Goal: Transaction & Acquisition: Purchase product/service

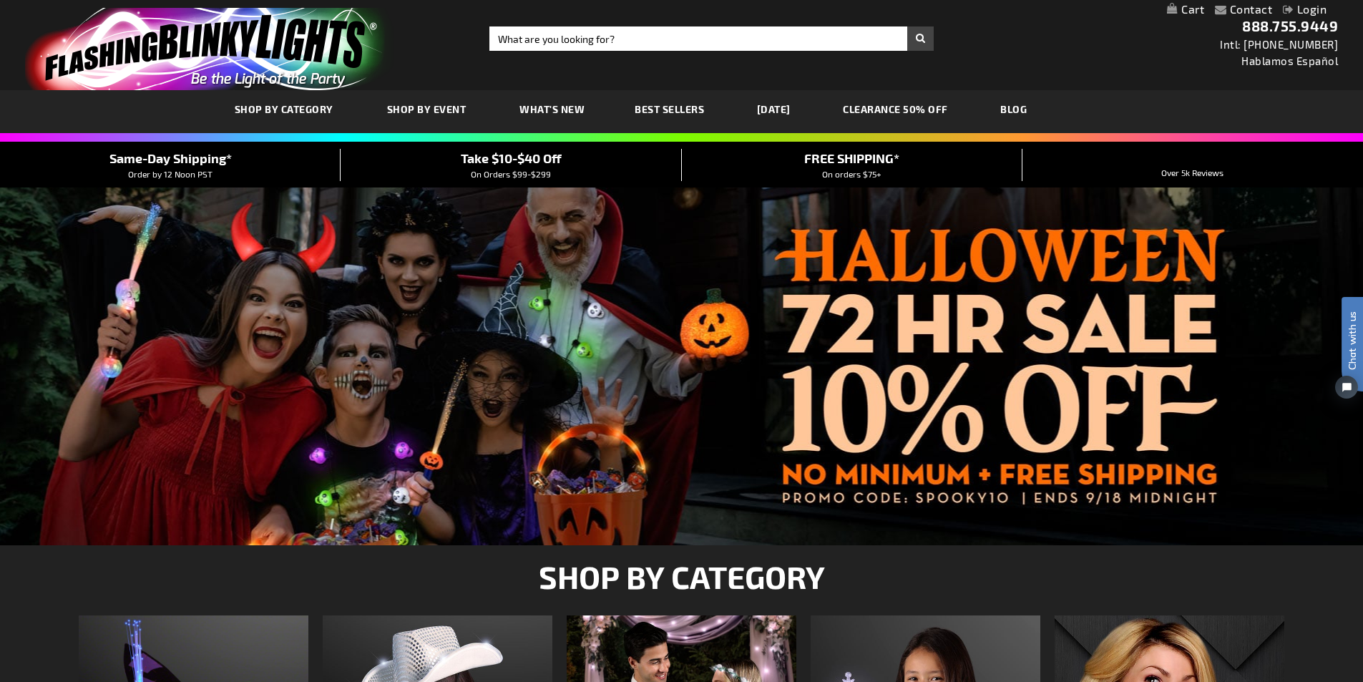
type input "[EMAIL_ADDRESS][DOMAIN_NAME]"
click at [1193, 12] on link "My Cart" at bounding box center [1185, 10] width 37 height 14
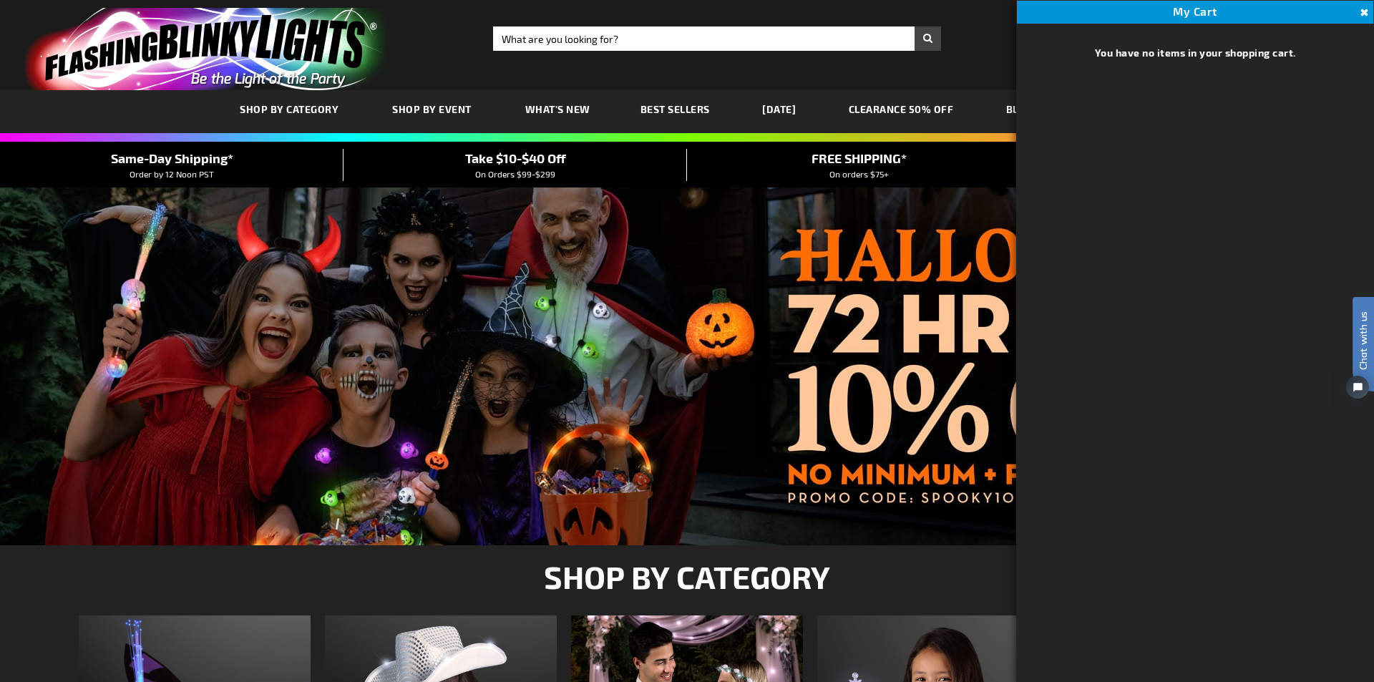
click at [1362, 15] on div "Close dialog Get 10% Off Subscribe and save today Unlock Offer Submit" at bounding box center [687, 341] width 1374 height 682
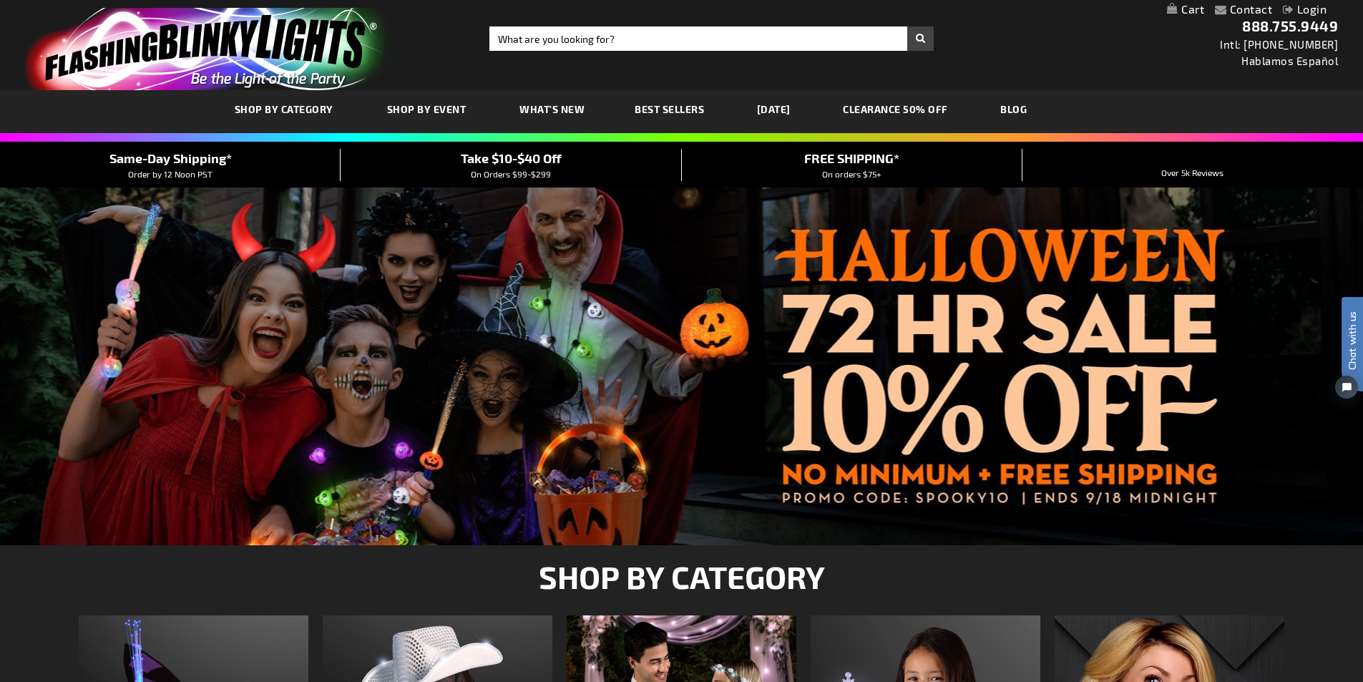
click at [1322, 9] on link "Login" at bounding box center [1305, 9] width 44 height 14
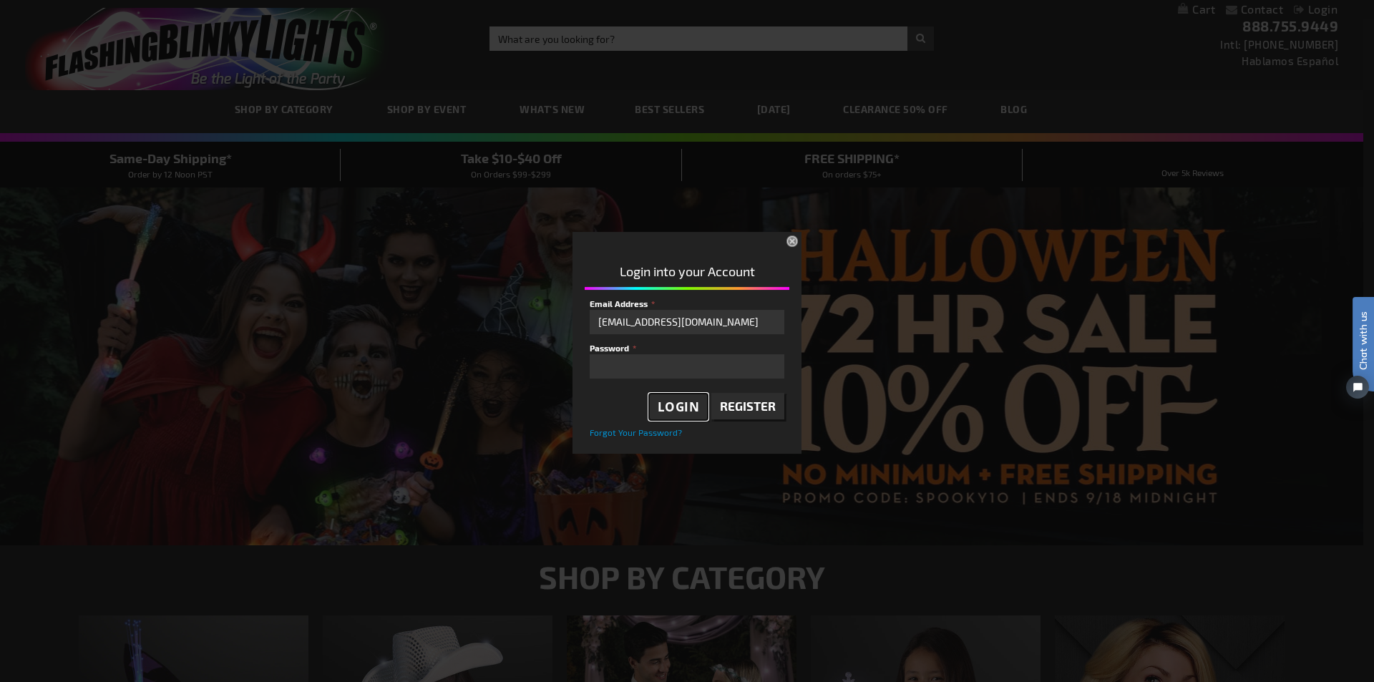
click at [687, 402] on span "Login" at bounding box center [679, 407] width 42 height 16
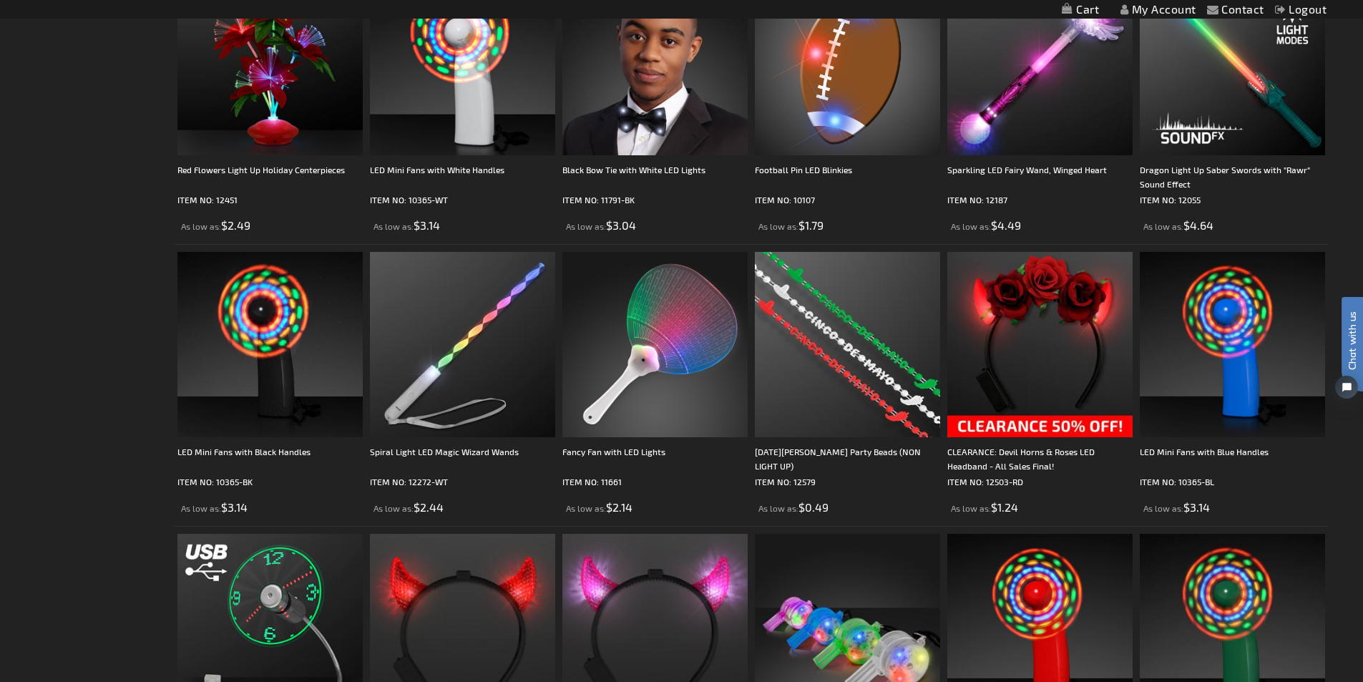
scroll to position [1216, 0]
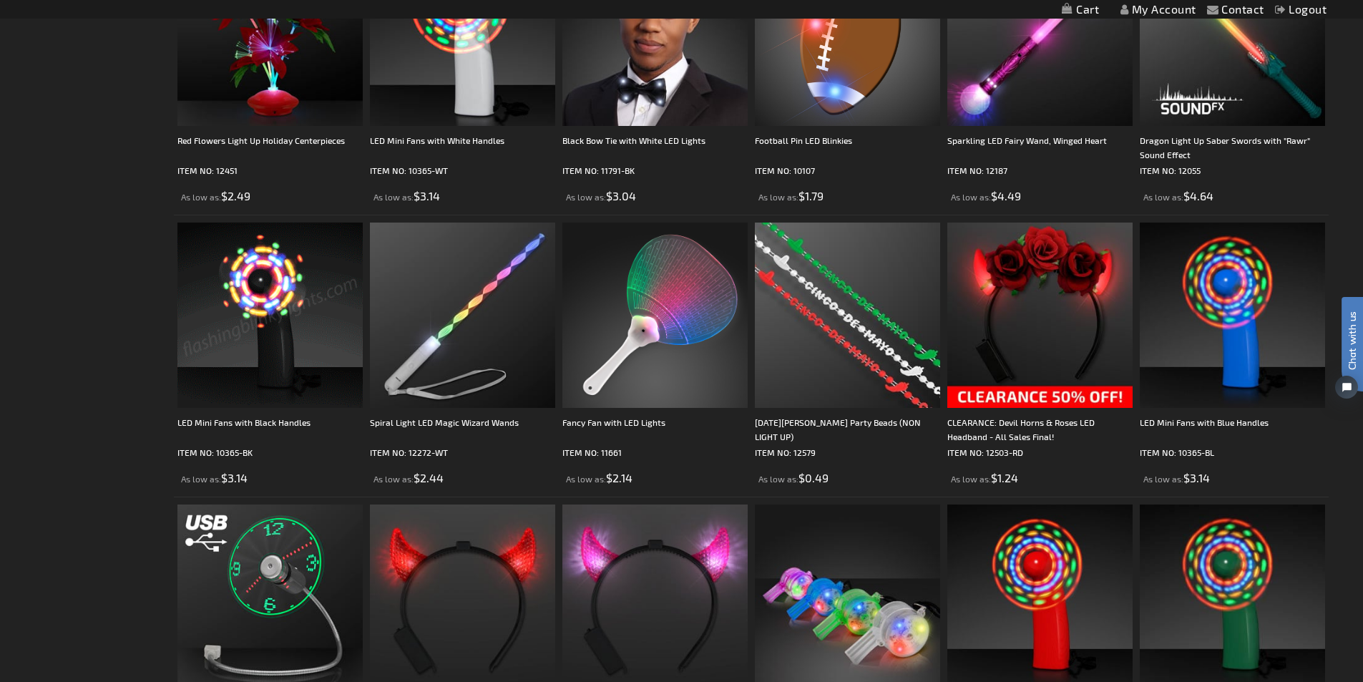
click at [280, 309] on img at bounding box center [269, 315] width 185 height 185
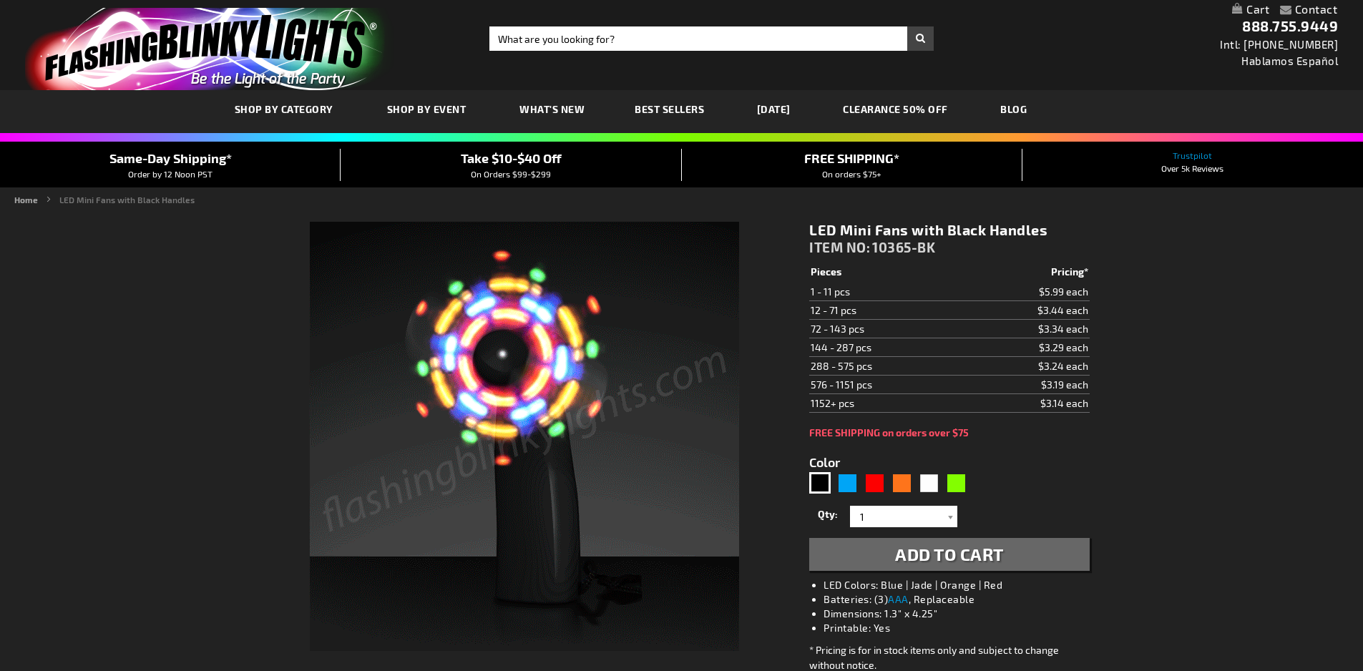
type input "5631"
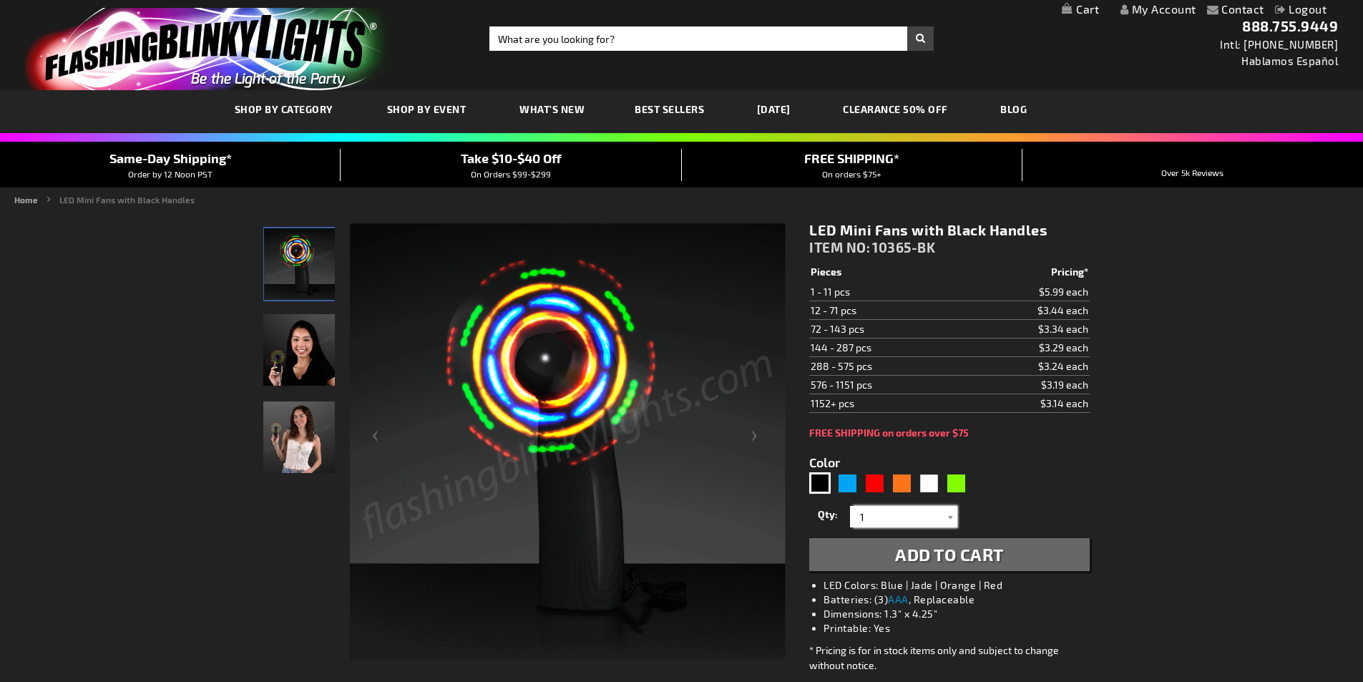
click at [875, 512] on input "1" at bounding box center [906, 516] width 104 height 21
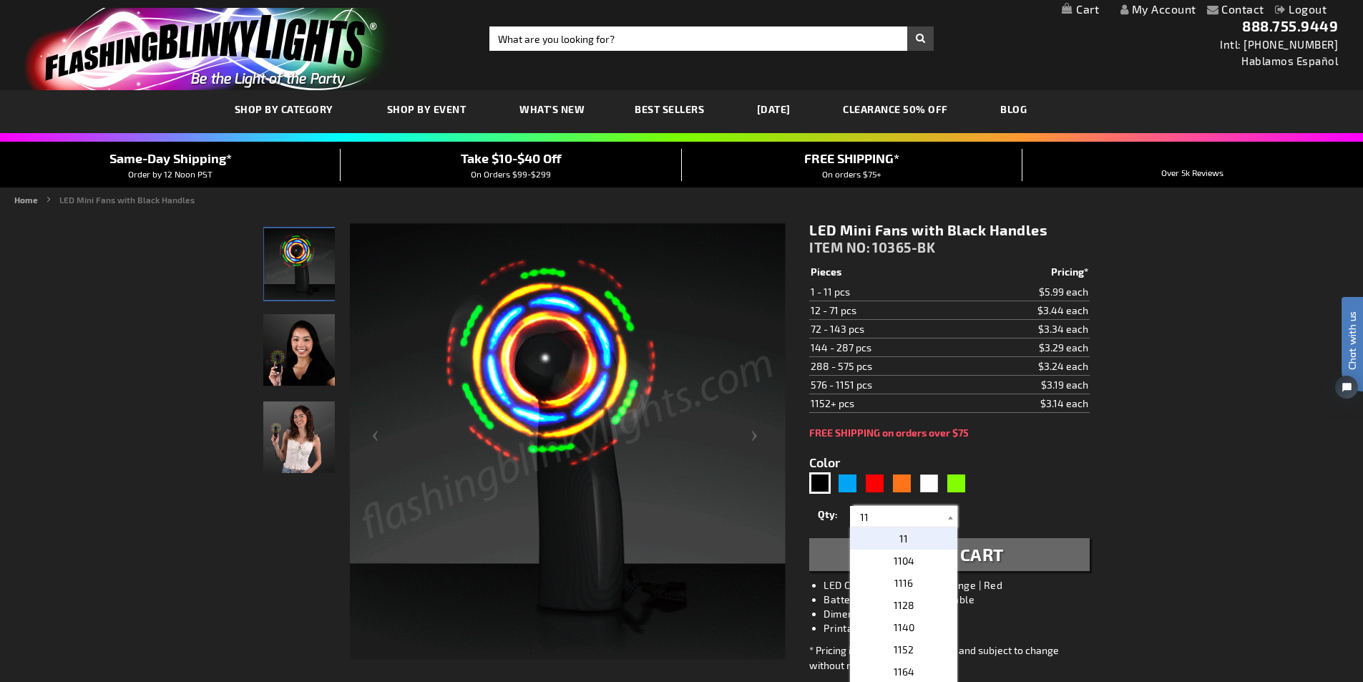
type input "1"
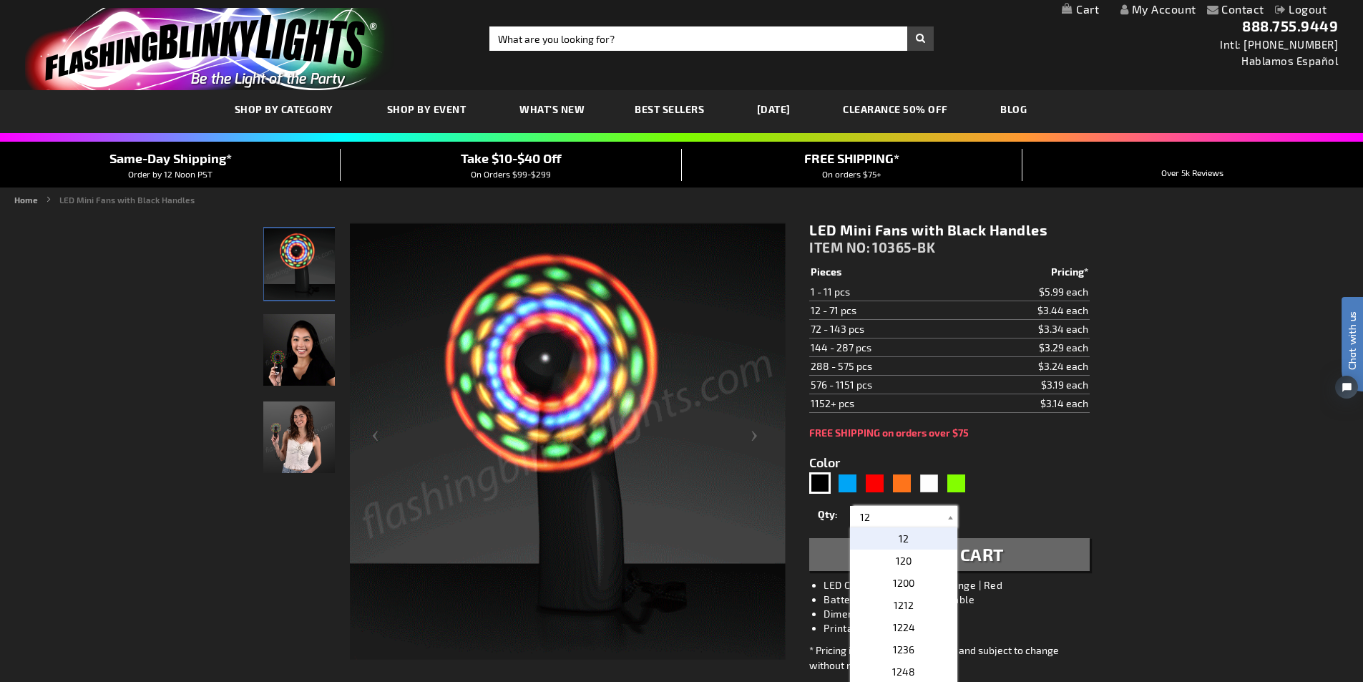
type input "12"
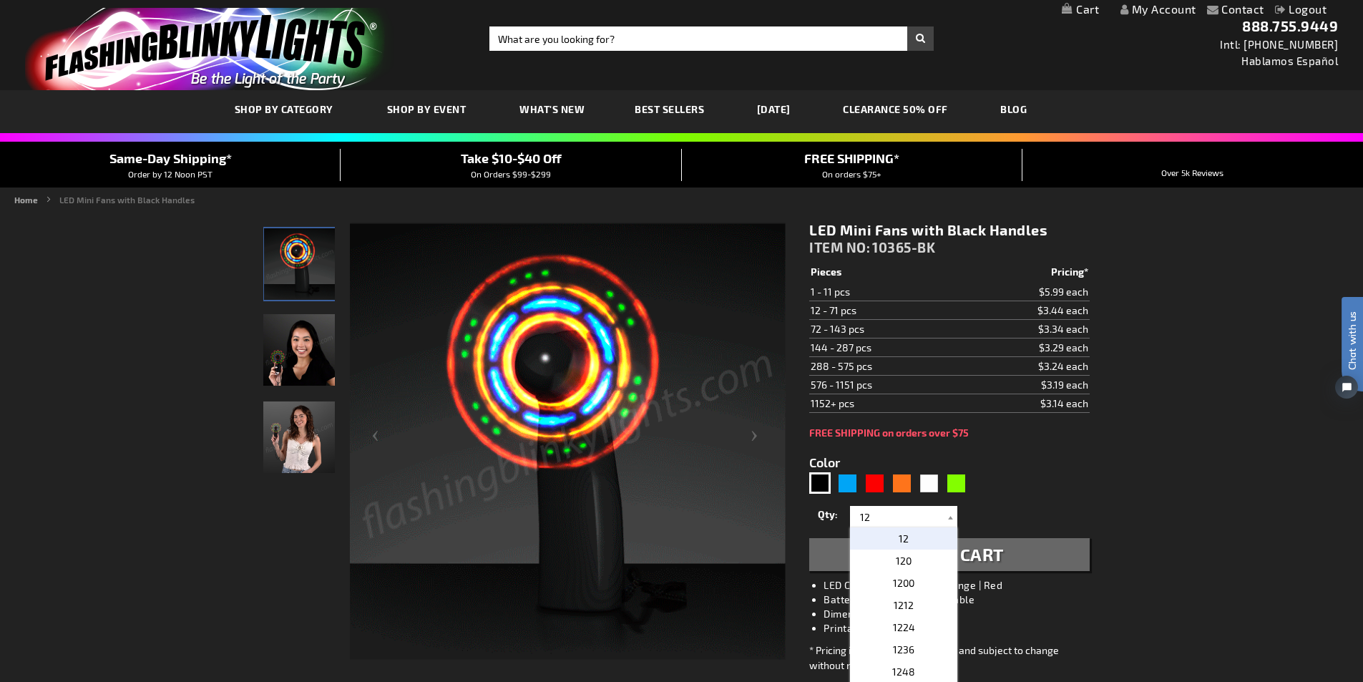
click at [900, 536] on span "12" at bounding box center [904, 538] width 10 height 12
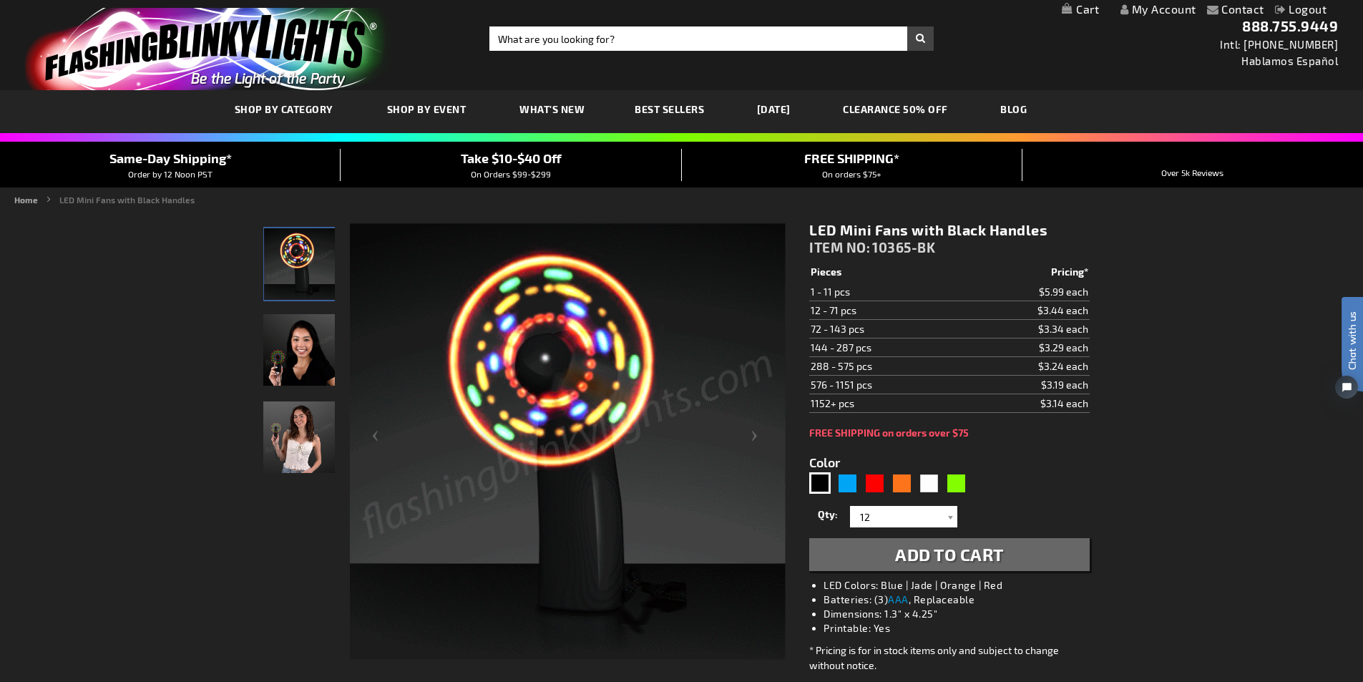
click at [1010, 542] on button "Add to Cart" at bounding box center [949, 554] width 280 height 33
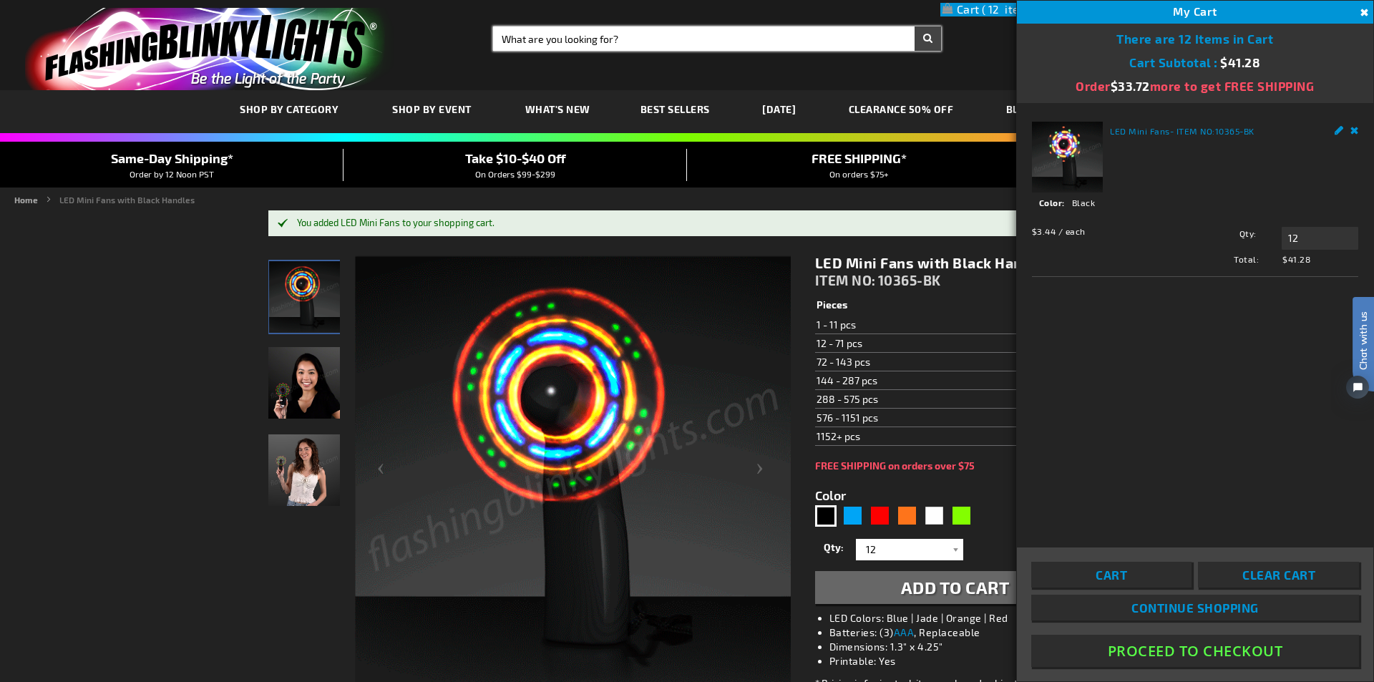
click at [632, 40] on input "Search" at bounding box center [717, 38] width 448 height 24
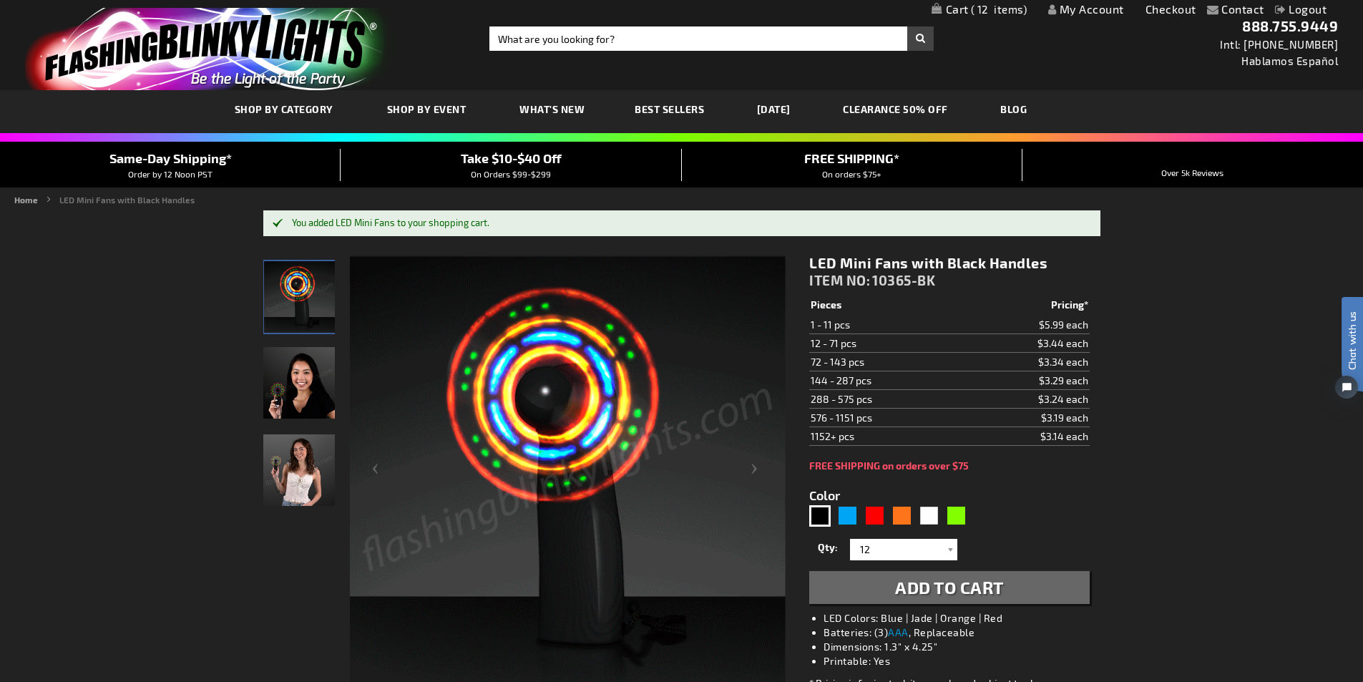
click at [809, 571] on button "Add to Cart" at bounding box center [949, 587] width 280 height 33
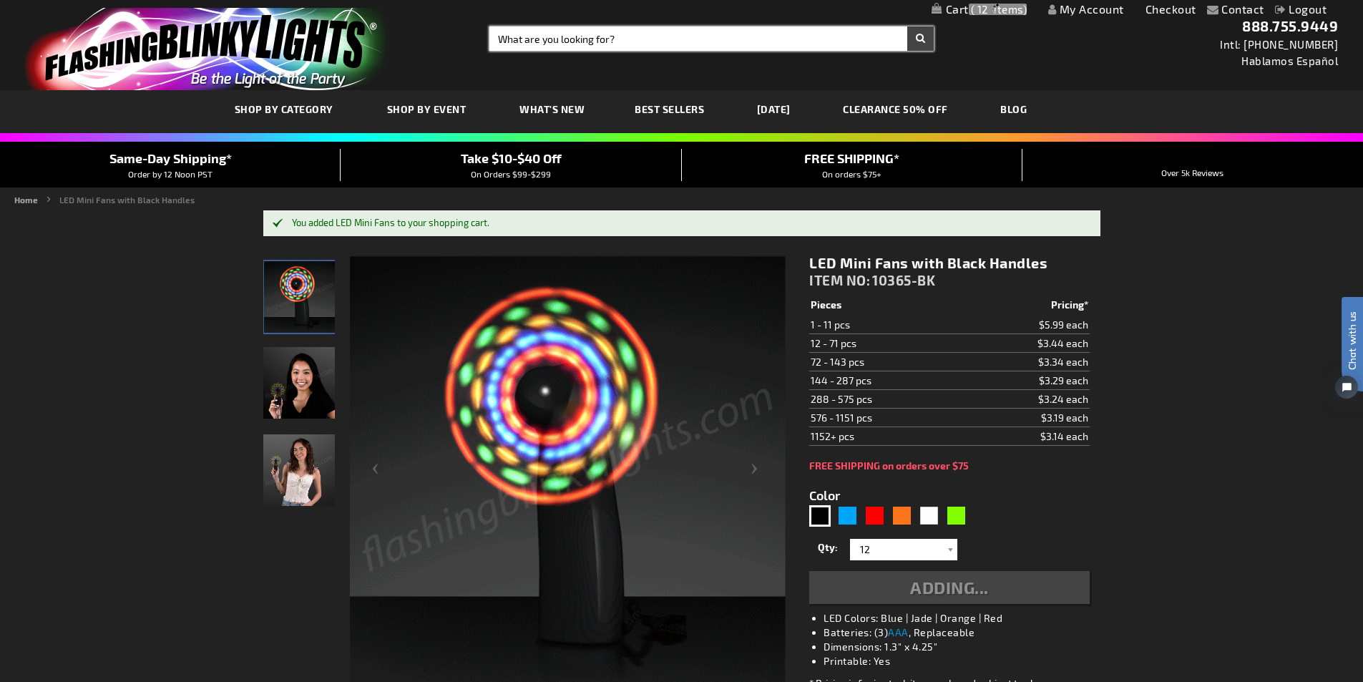
click at [632, 39] on input "Search" at bounding box center [711, 38] width 444 height 24
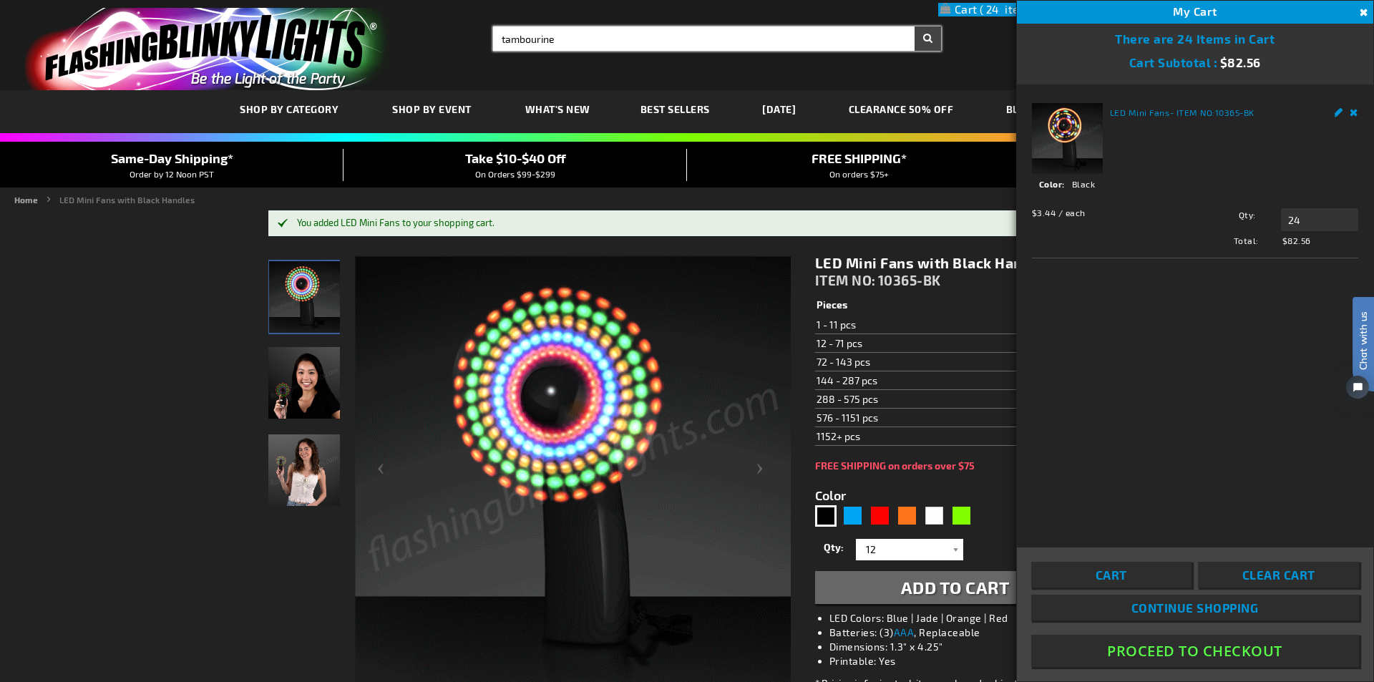
click at [914, 26] on button "Search" at bounding box center [927, 38] width 26 height 24
type input "tambourine"
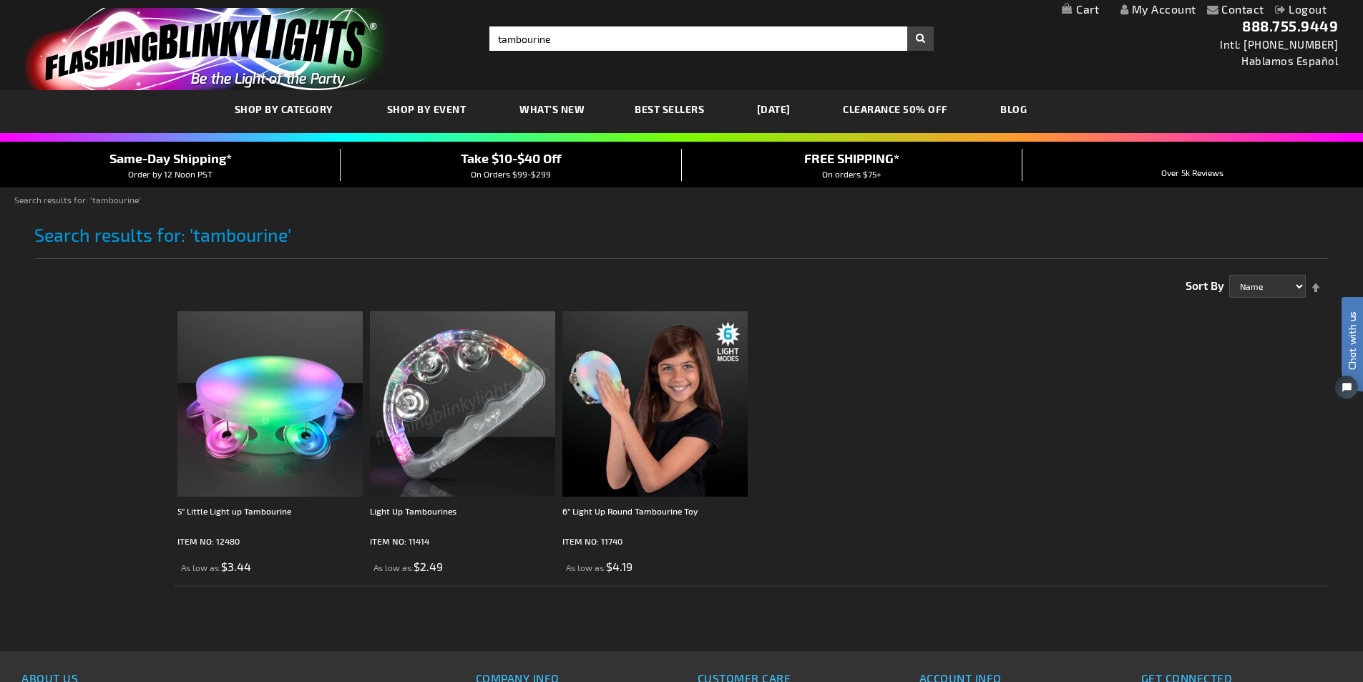
click at [472, 421] on img at bounding box center [462, 403] width 185 height 185
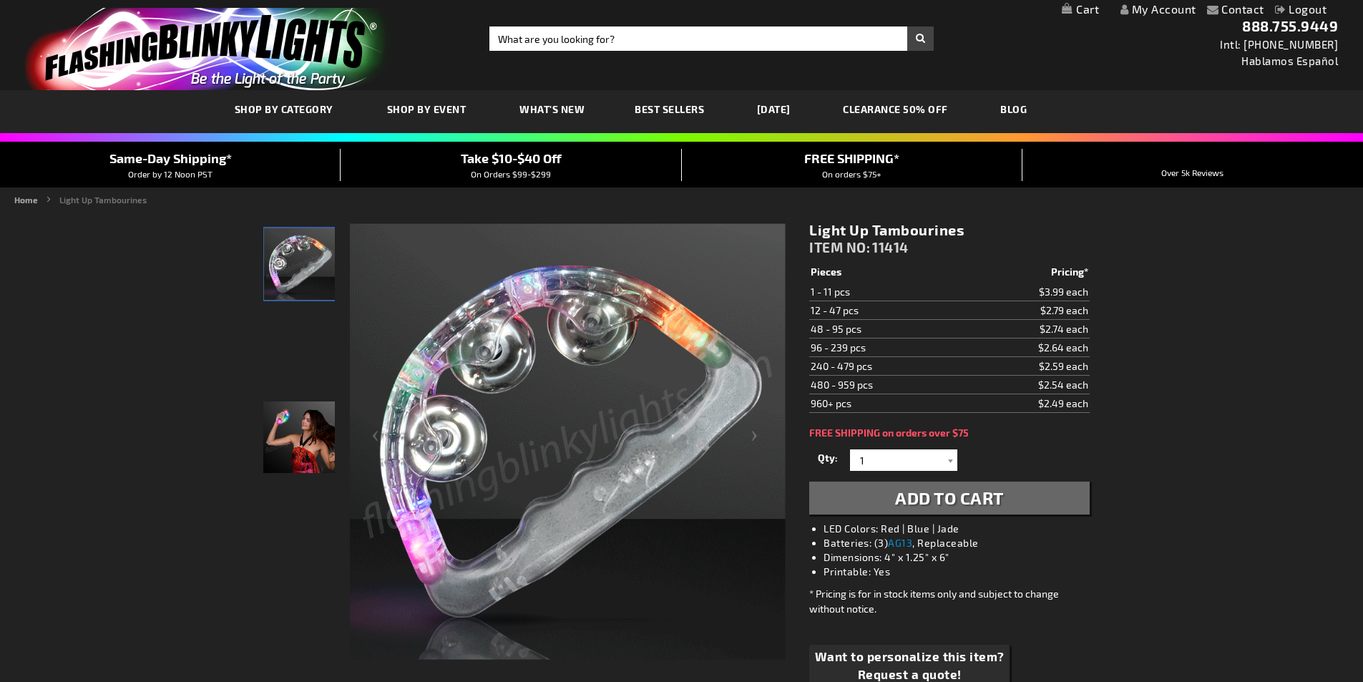
drag, startPoint x: 0, startPoint y: 0, endPoint x: 920, endPoint y: 505, distance: 1049.7
click at [920, 505] on span "Add to Cart" at bounding box center [949, 497] width 109 height 21
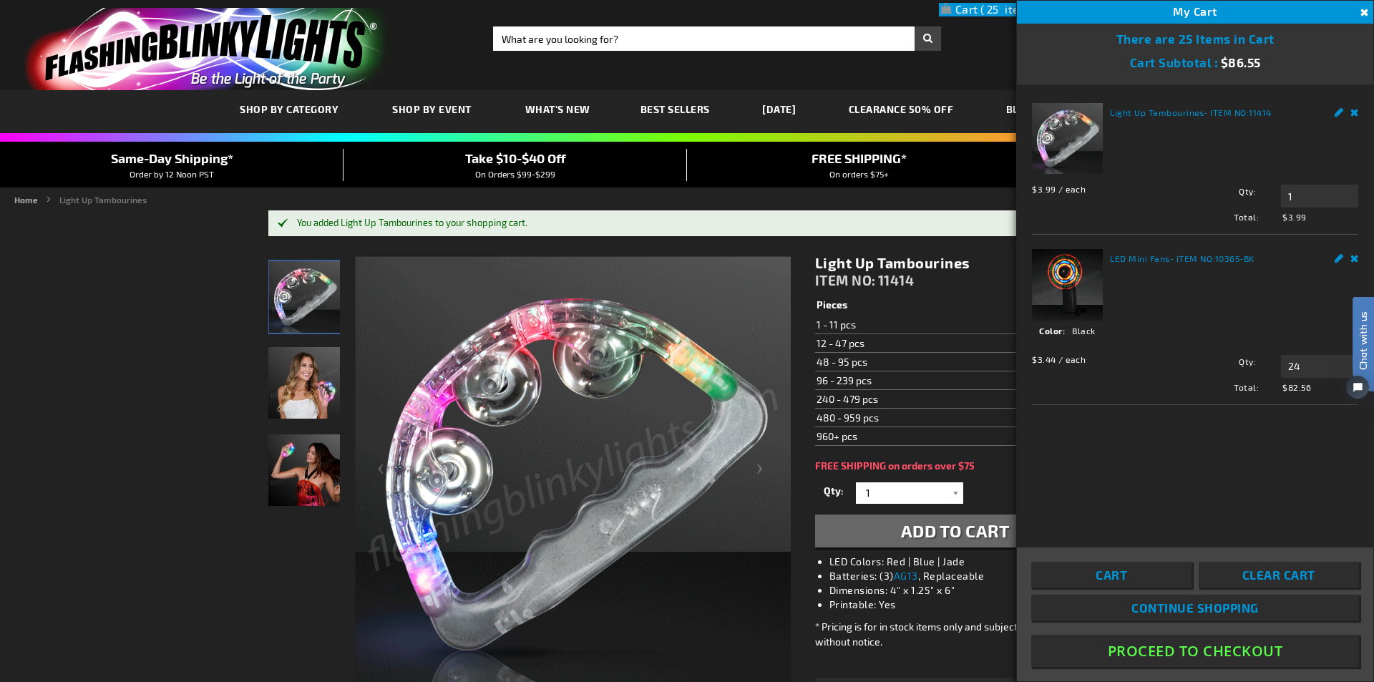
click at [1236, 653] on button "Proceed To Checkout" at bounding box center [1195, 651] width 328 height 32
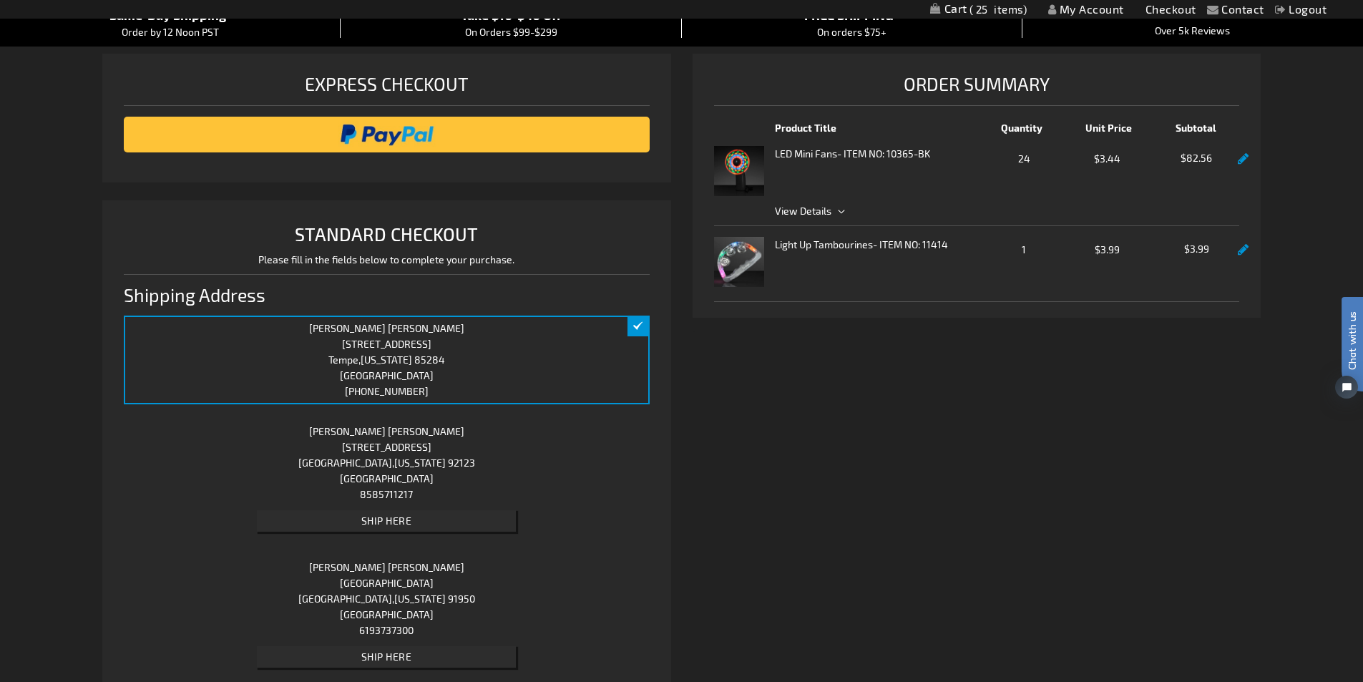
scroll to position [215, 0]
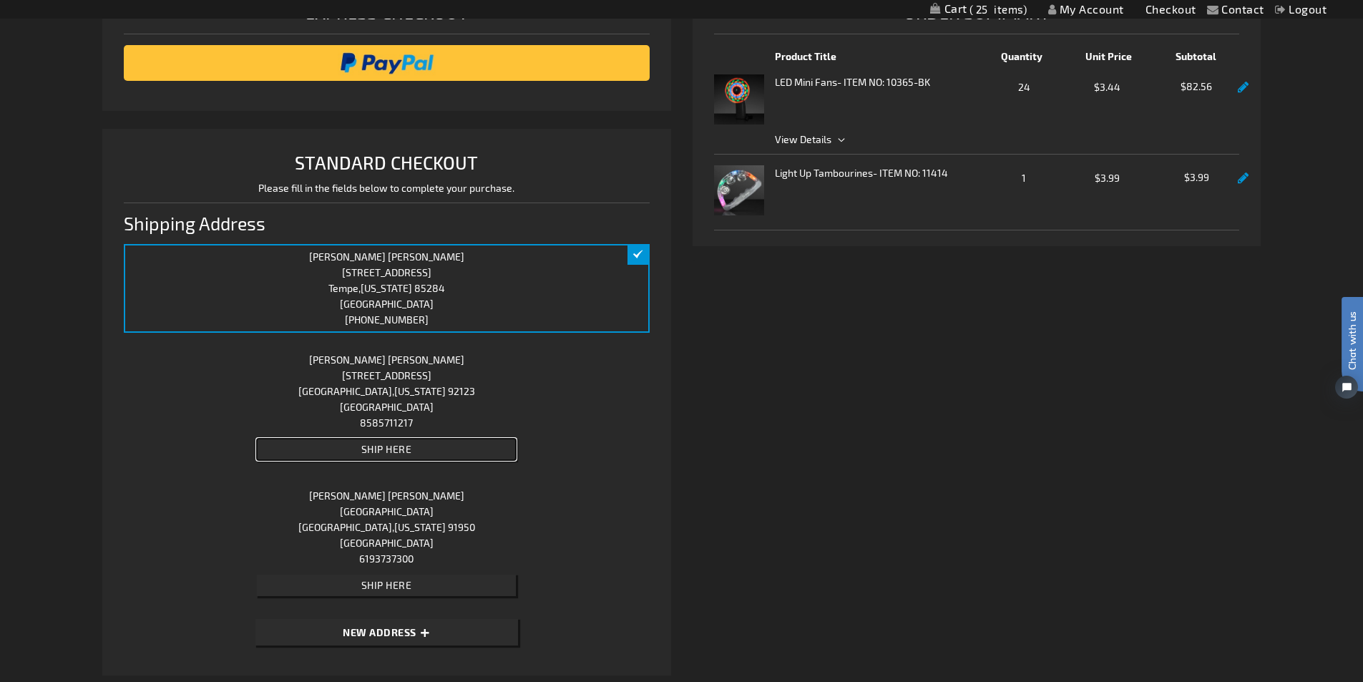
click at [404, 444] on span "Ship Here" at bounding box center [386, 449] width 51 height 12
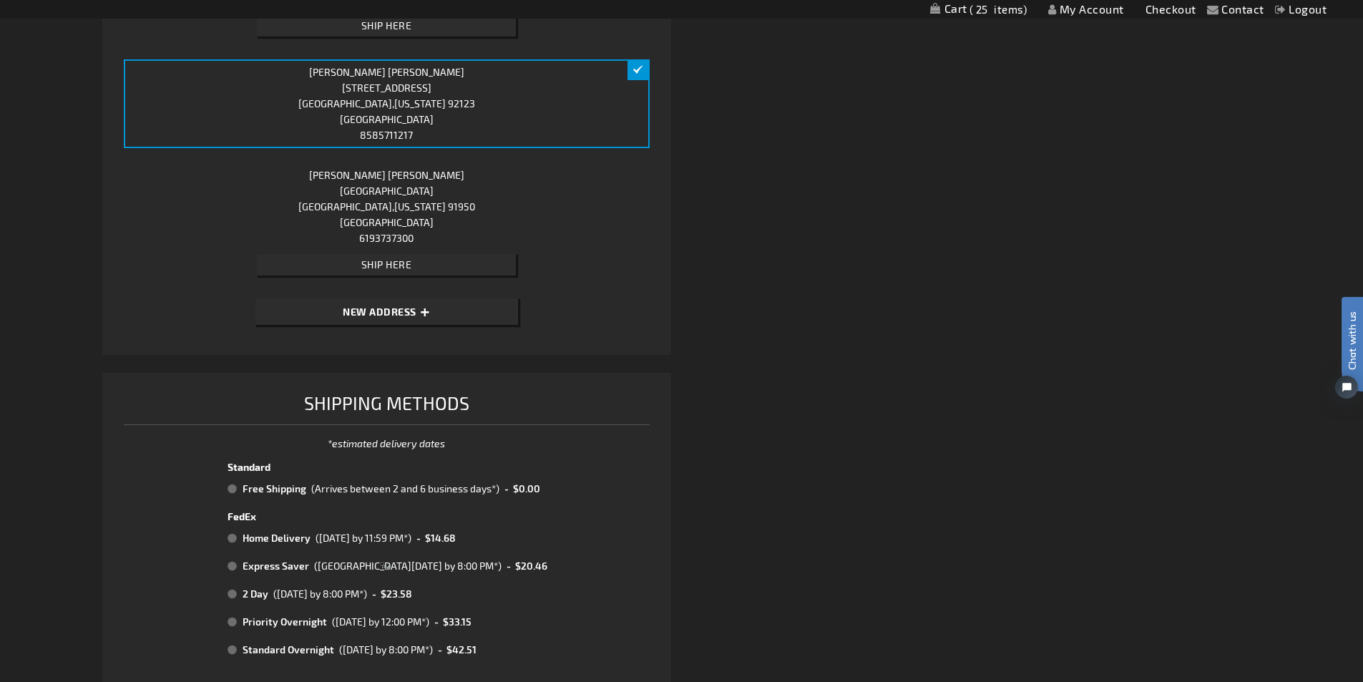
scroll to position [572, 0]
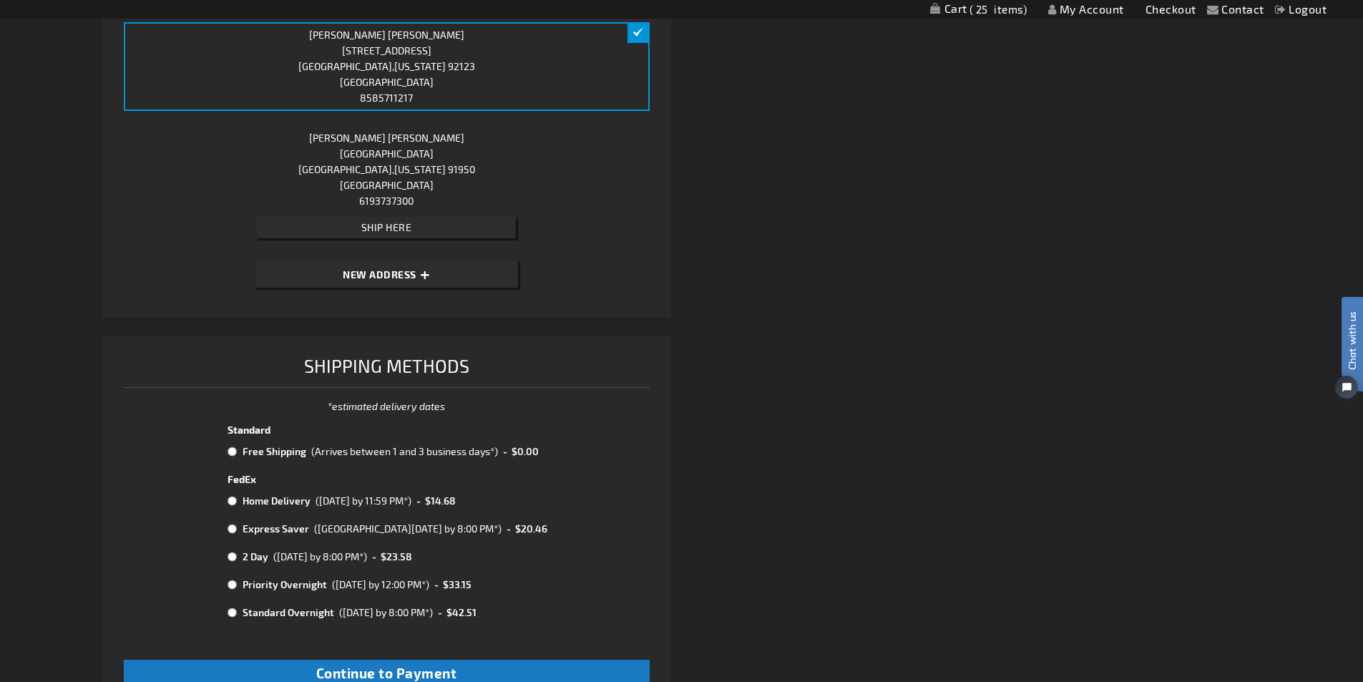
click at [235, 454] on input "radio" at bounding box center [232, 451] width 9 height 11
radio input "true"
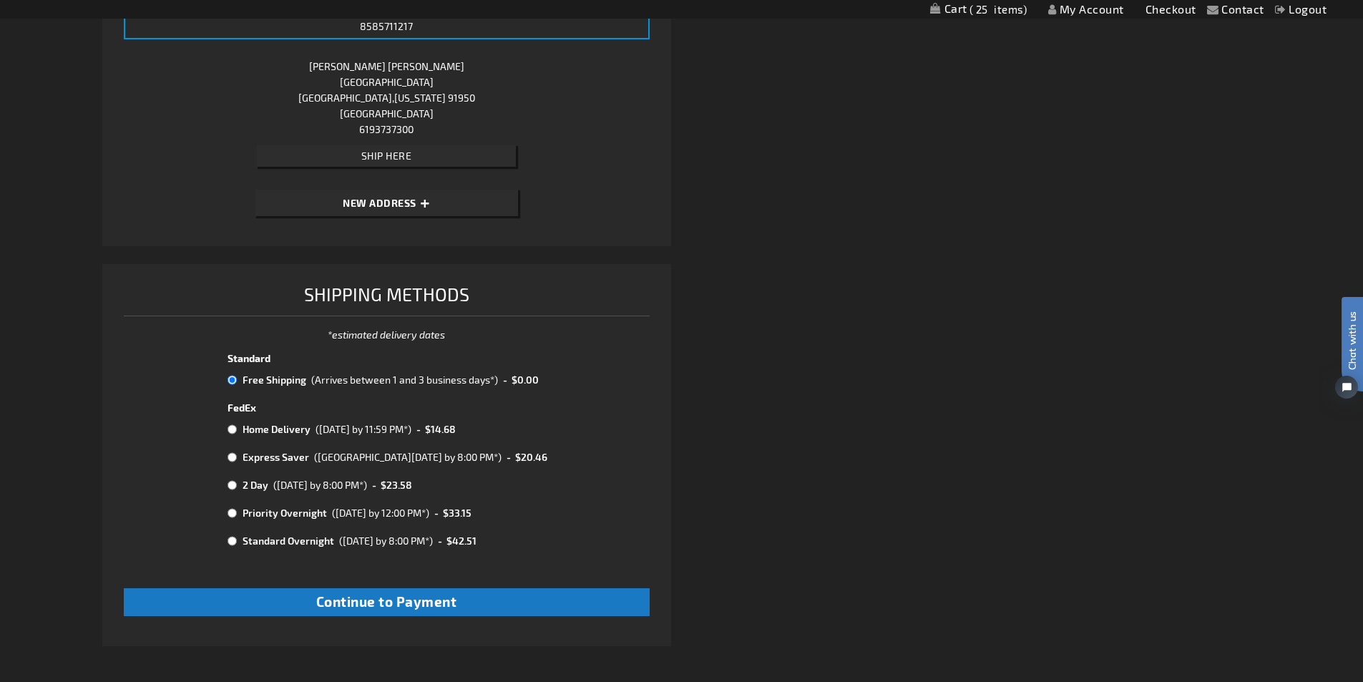
scroll to position [715, 0]
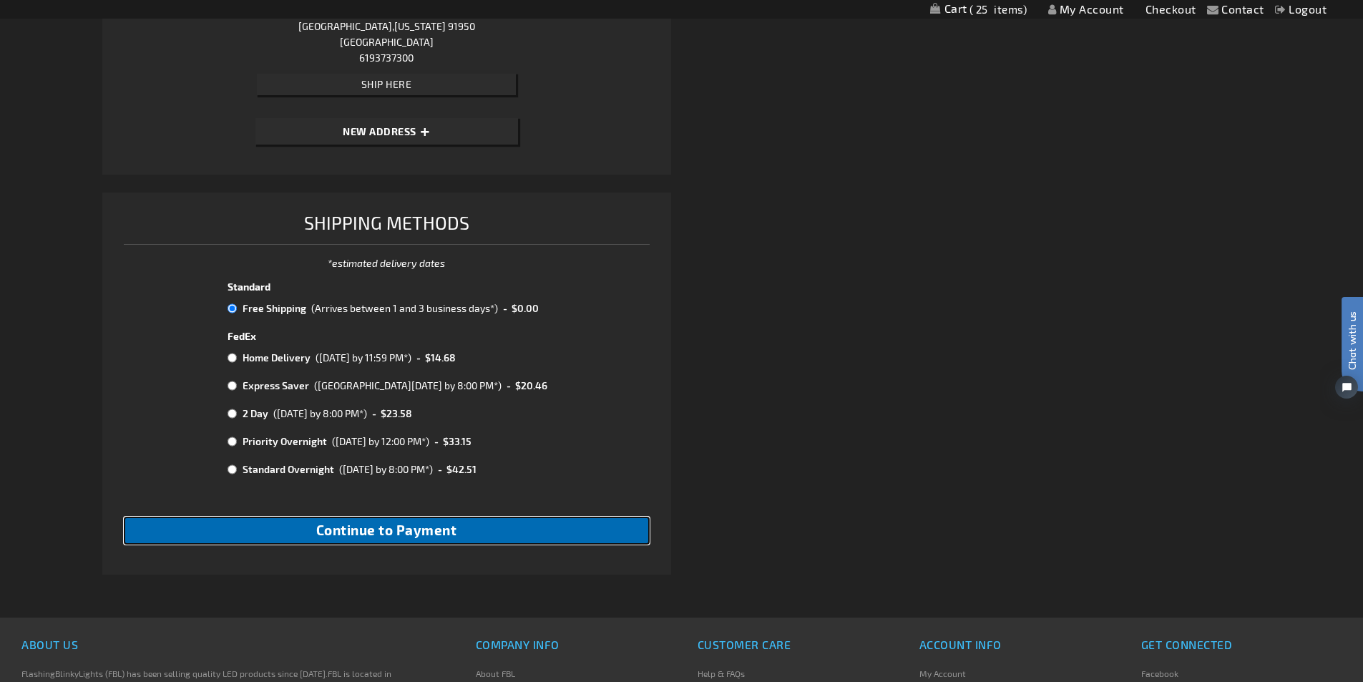
click at [400, 527] on span "Continue to Payment" at bounding box center [386, 530] width 141 height 16
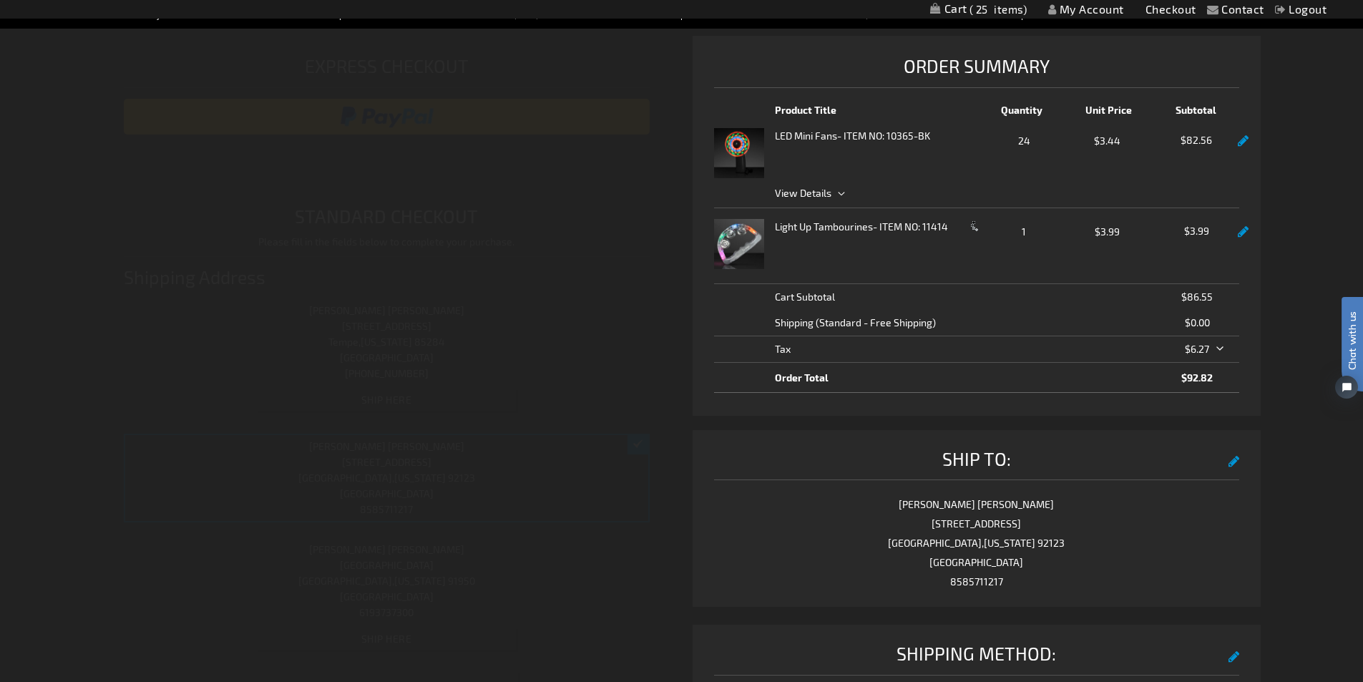
scroll to position [6, 0]
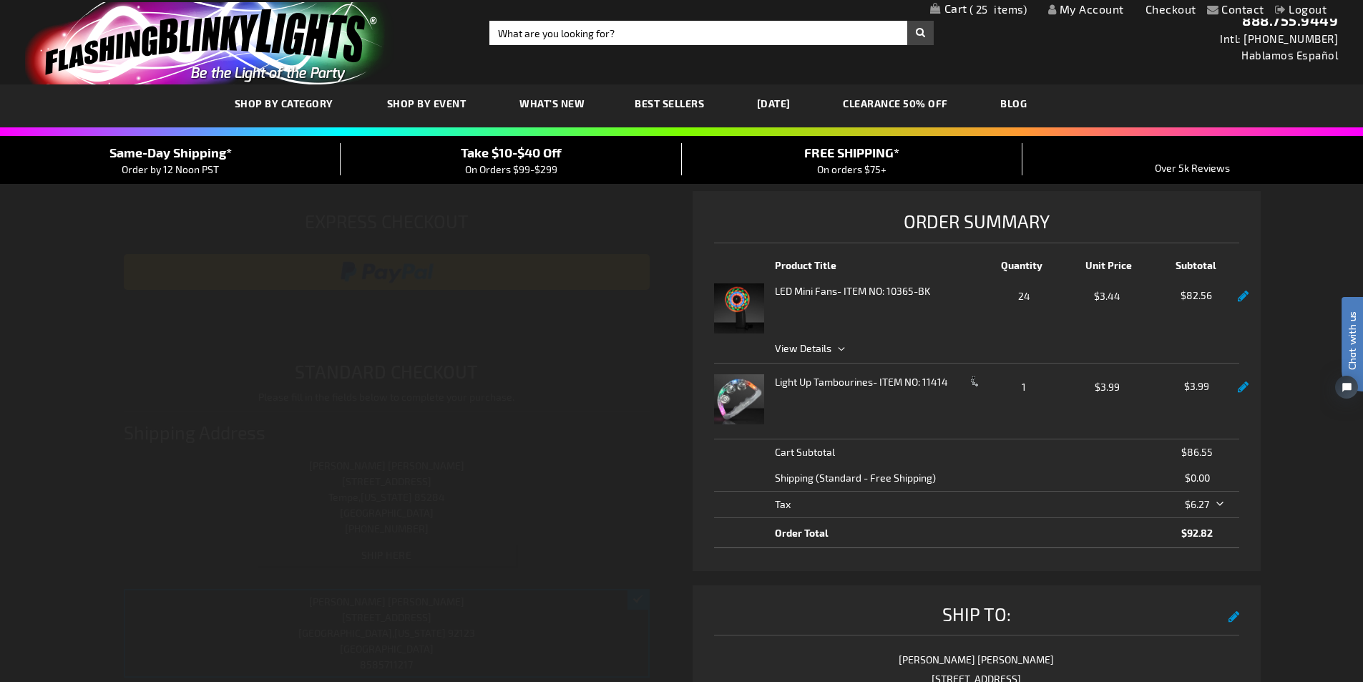
select select "50ad5c405022e6074d60002505186c1d47258bb9"
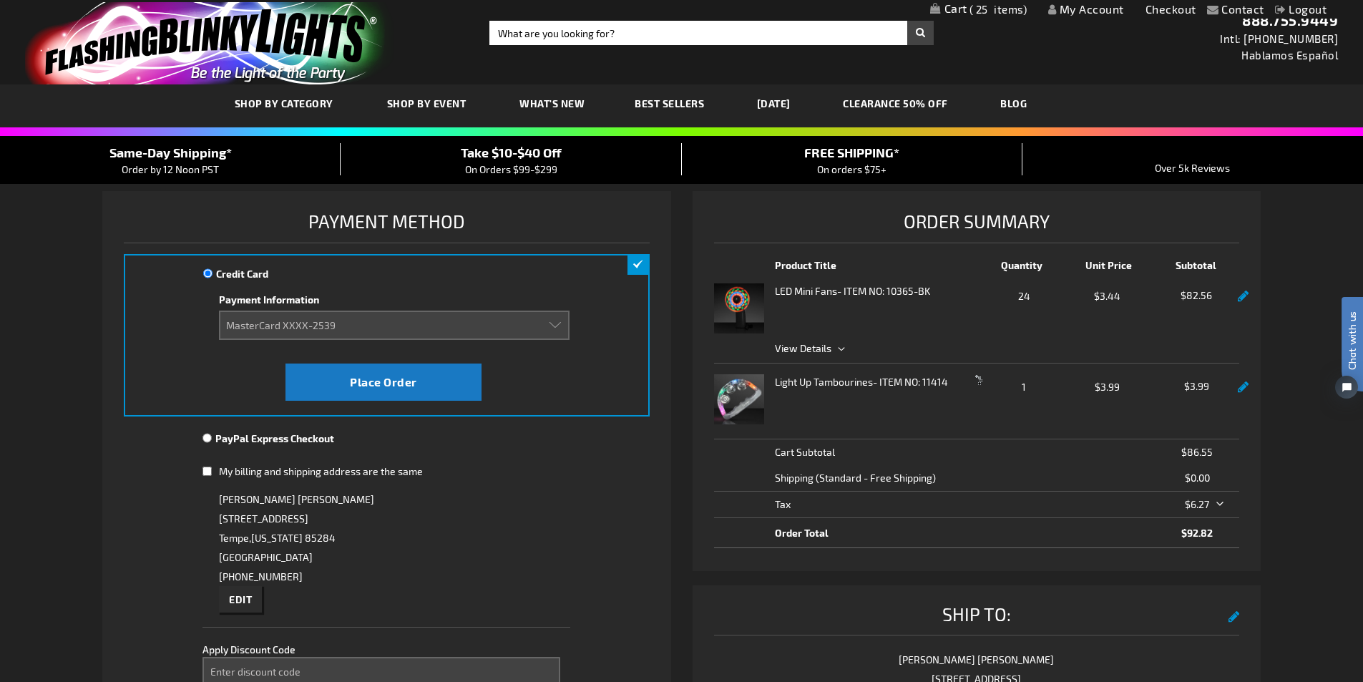
scroll to position [0, 0]
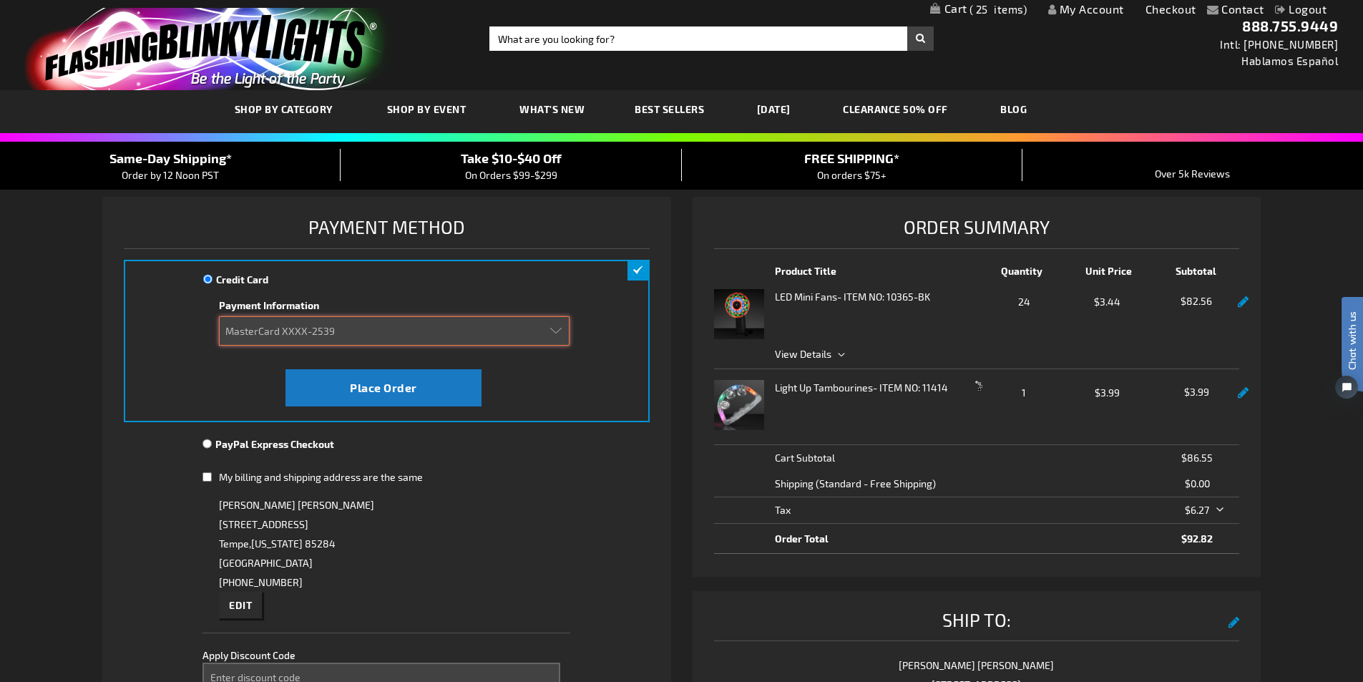
drag, startPoint x: 324, startPoint y: 332, endPoint x: 344, endPoint y: 331, distance: 20.1
click at [324, 332] on select "Add new card MasterCard XXXX-2539" at bounding box center [394, 330] width 350 height 29
click at [316, 327] on select "Add new card MasterCard XXXX-2539" at bounding box center [394, 330] width 350 height 29
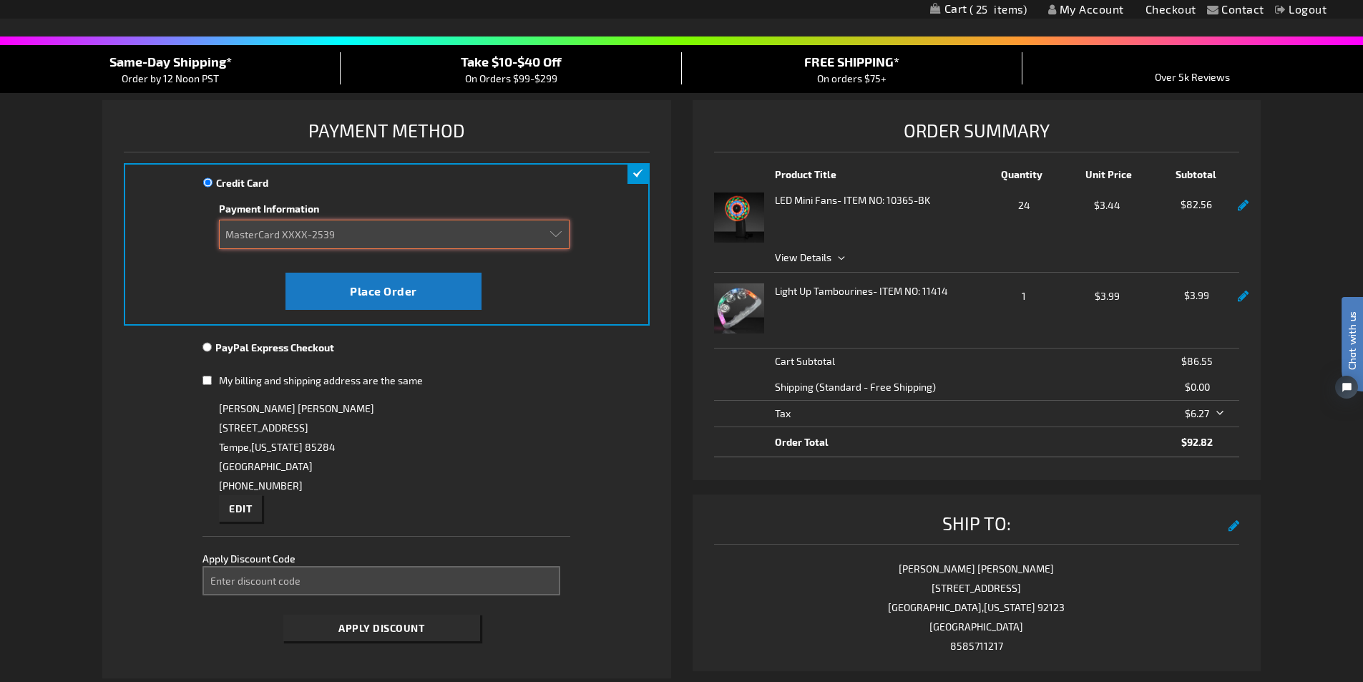
scroll to position [72, 0]
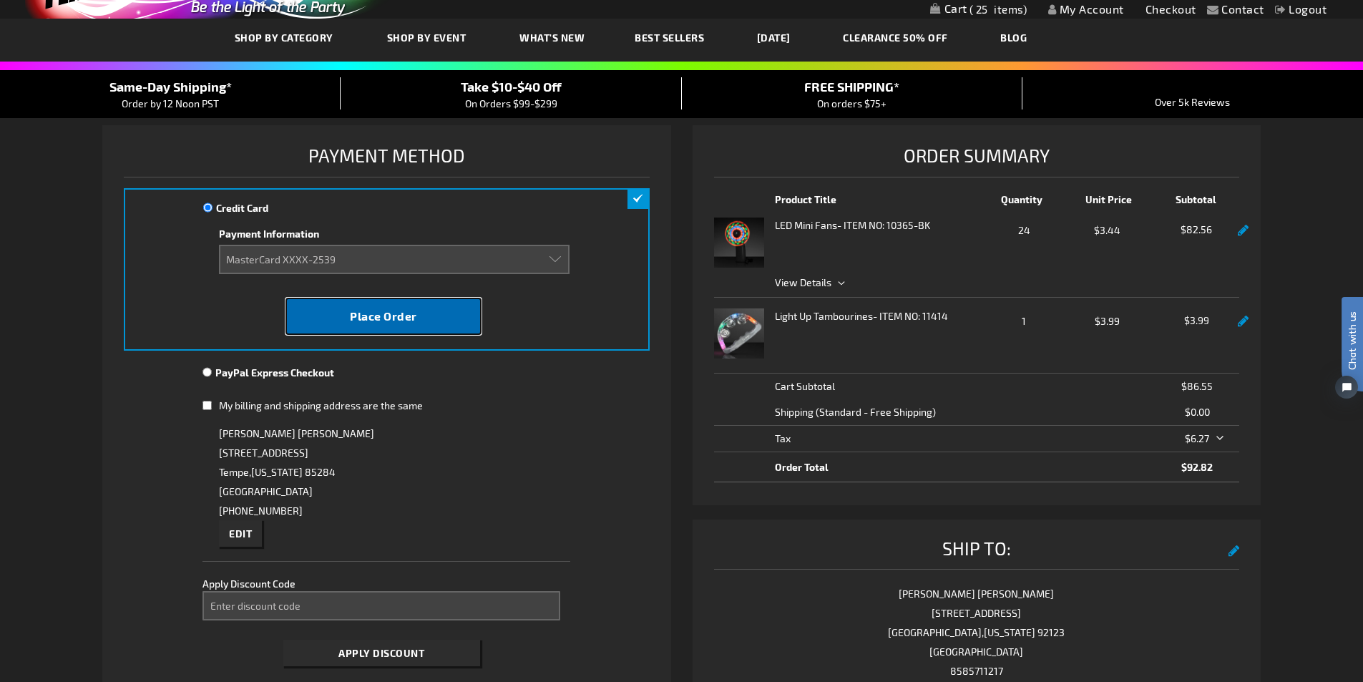
click at [398, 318] on span "Place Order" at bounding box center [383, 316] width 67 height 14
